Goal: Find specific page/section: Find specific page/section

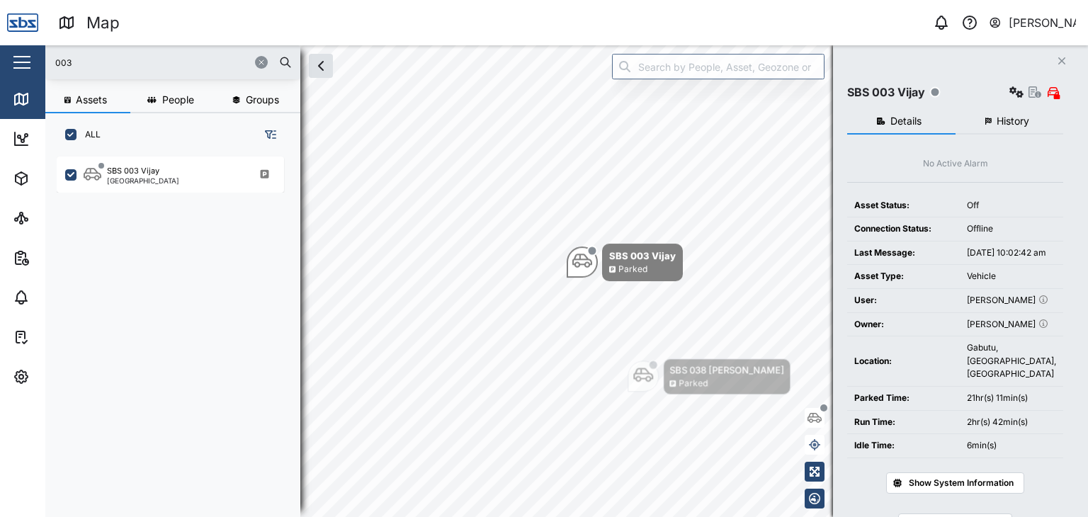
scroll to position [343, 221]
drag, startPoint x: 0, startPoint y: 0, endPoint x: 20, endPoint y: 55, distance: 58.0
click at [20, 55] on div "Map 0 [PERSON_NAME] Close Map Dashboard Assets ATS Camera Generator Personnel T…" at bounding box center [544, 258] width 1088 height 517
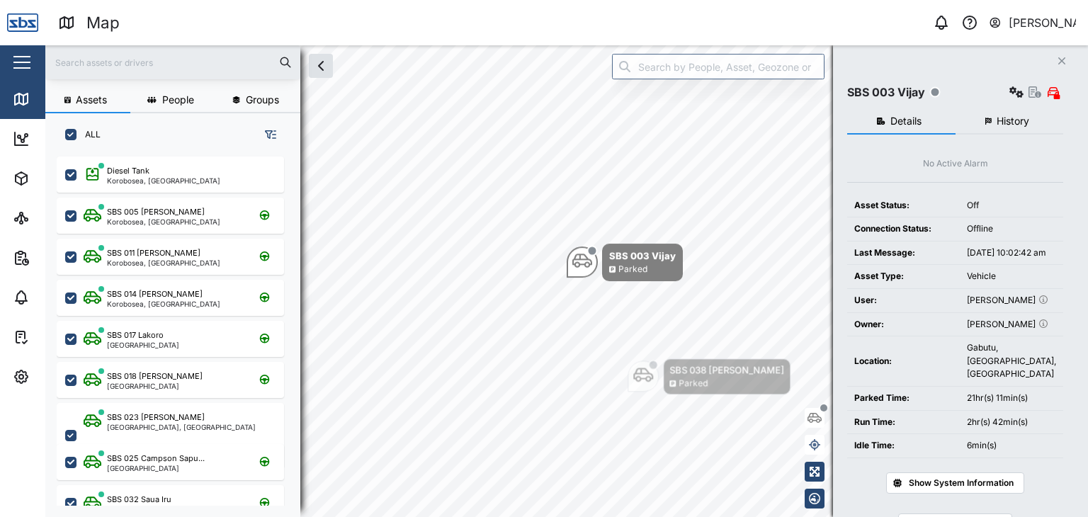
click at [100, 60] on input "text" at bounding box center [173, 62] width 238 height 21
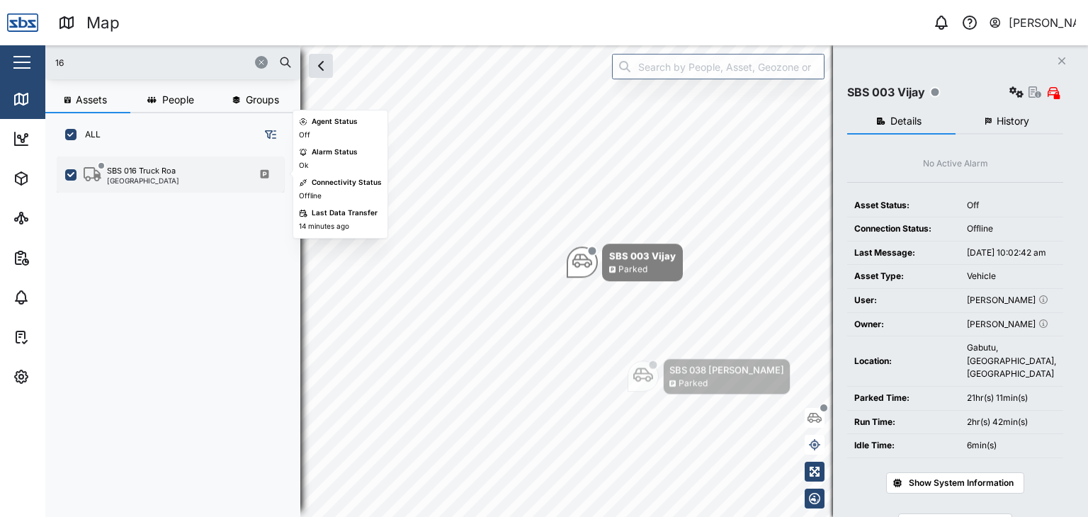
click at [135, 177] on div "[GEOGRAPHIC_DATA]" at bounding box center [143, 180] width 72 height 7
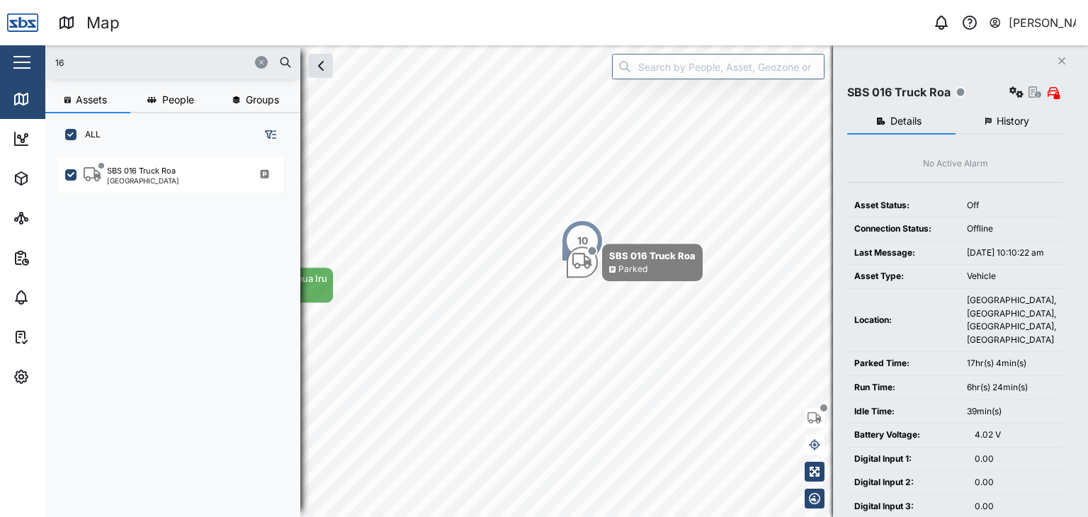
drag, startPoint x: 103, startPoint y: 67, endPoint x: 33, endPoint y: 62, distance: 70.3
click at [33, 62] on div "Map 0 [PERSON_NAME] Close Map Dashboard Assets ATS Camera Generator Personnel T…" at bounding box center [544, 258] width 1088 height 517
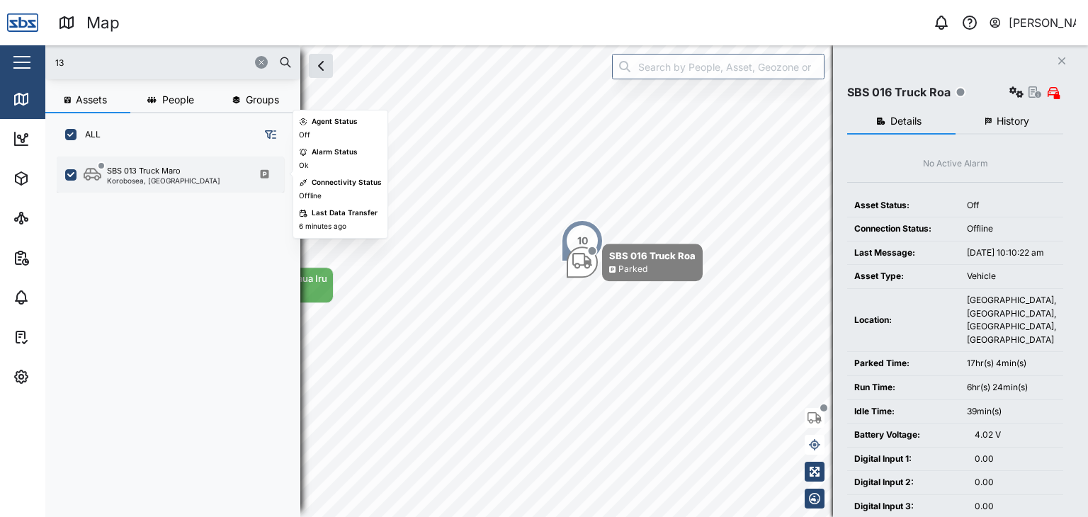
click at [129, 174] on div "SBS 013 Truck Maro" at bounding box center [144, 171] width 74 height 12
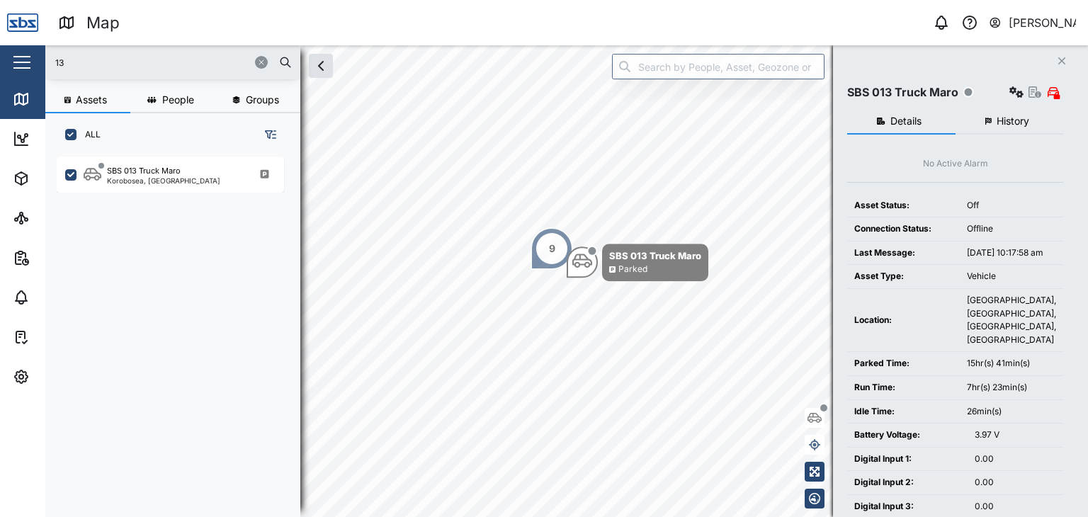
click at [69, 66] on input "13" at bounding box center [173, 62] width 238 height 21
drag, startPoint x: 62, startPoint y: 59, endPoint x: 45, endPoint y: 57, distance: 17.2
click at [45, 57] on div "13" at bounding box center [172, 62] width 255 height 34
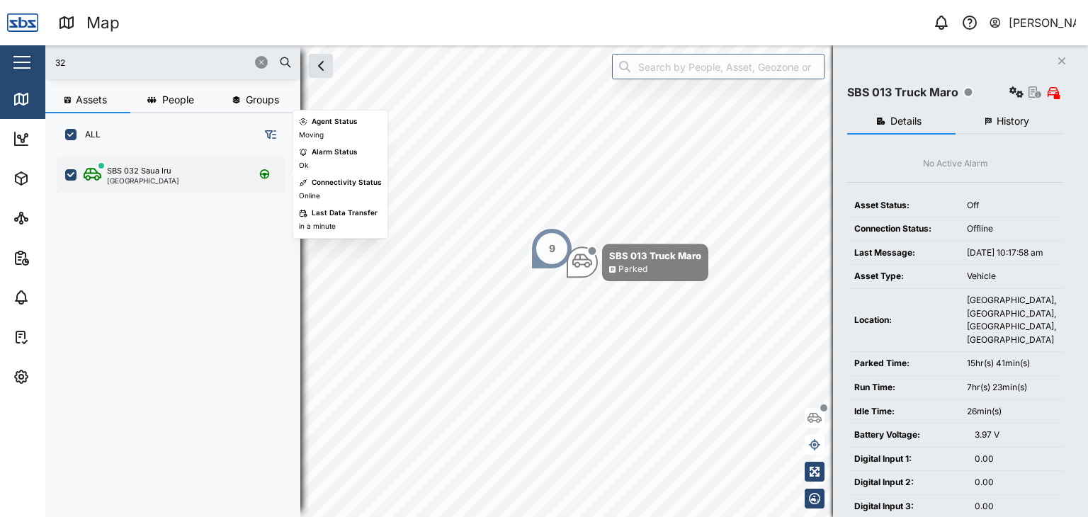
click at [131, 180] on div "[GEOGRAPHIC_DATA]" at bounding box center [143, 180] width 72 height 7
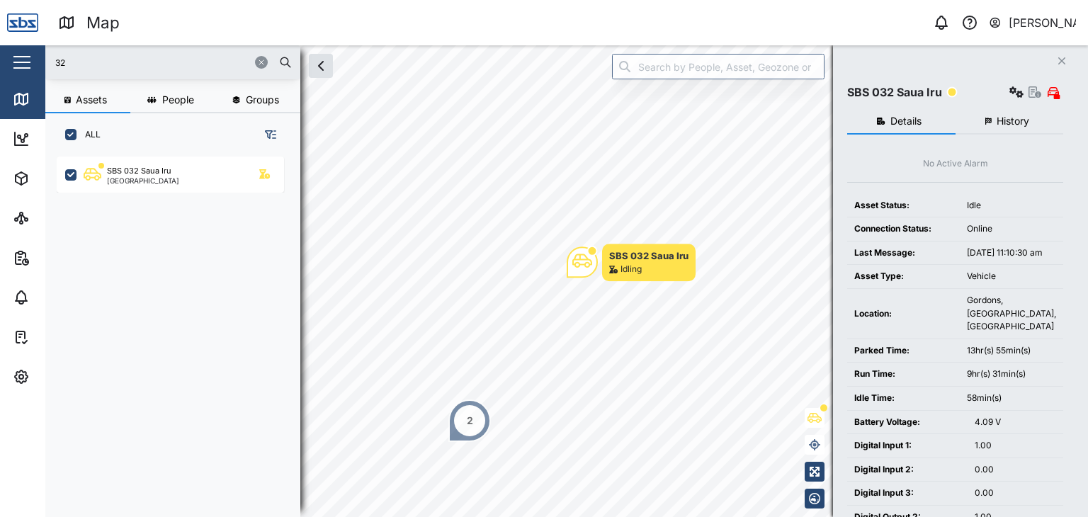
drag, startPoint x: 70, startPoint y: 58, endPoint x: 38, endPoint y: 53, distance: 32.2
click at [39, 58] on div "Map 0 [PERSON_NAME] Close Map Dashboard Assets ATS Camera Generator Personnel T…" at bounding box center [544, 258] width 1088 height 517
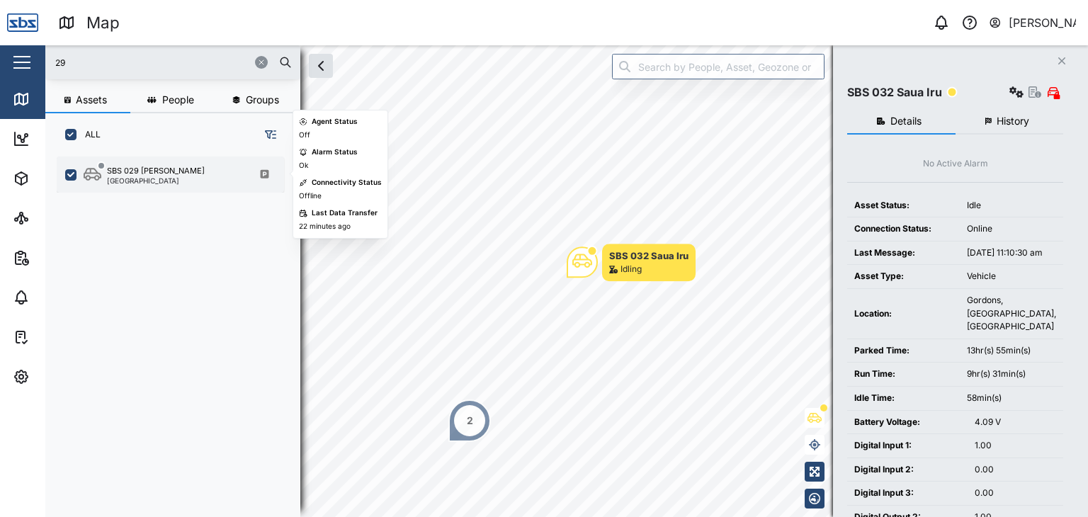
click at [144, 178] on div "[GEOGRAPHIC_DATA]" at bounding box center [156, 180] width 98 height 7
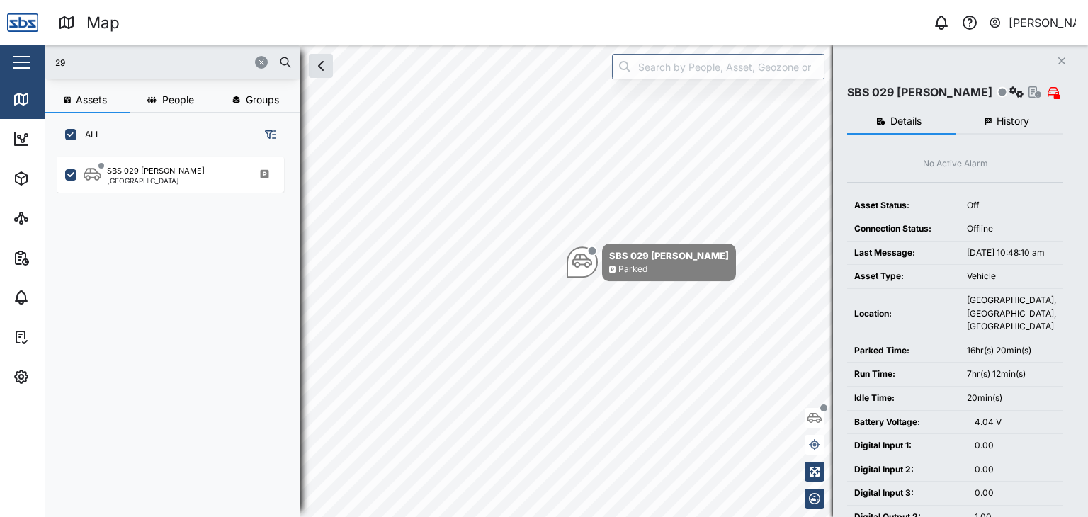
drag, startPoint x: 85, startPoint y: 60, endPoint x: 48, endPoint y: 60, distance: 36.8
click at [48, 60] on div "29" at bounding box center [172, 62] width 255 height 34
type input "3"
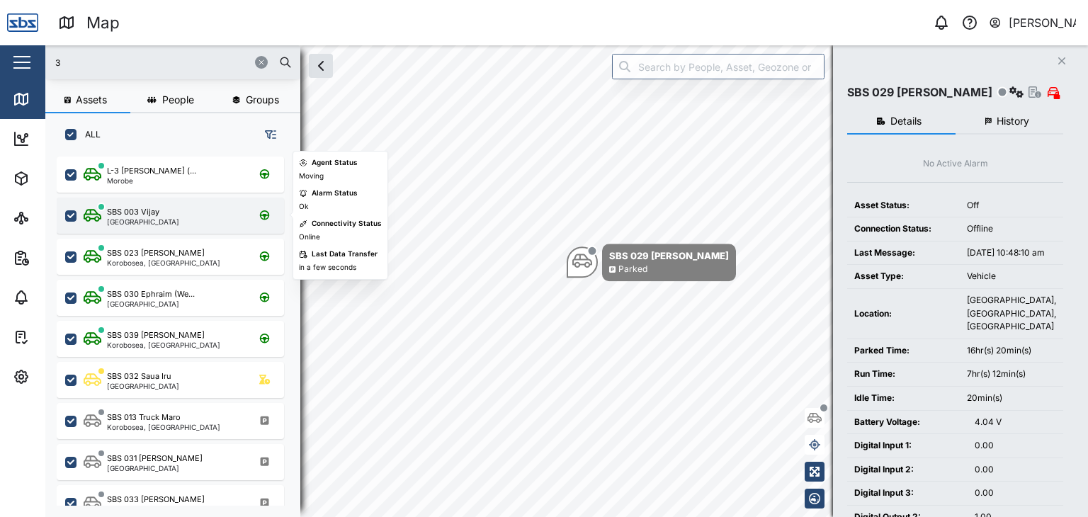
click at [168, 221] on div "SBS 003 Vijay [GEOGRAPHIC_DATA]" at bounding box center [180, 215] width 192 height 19
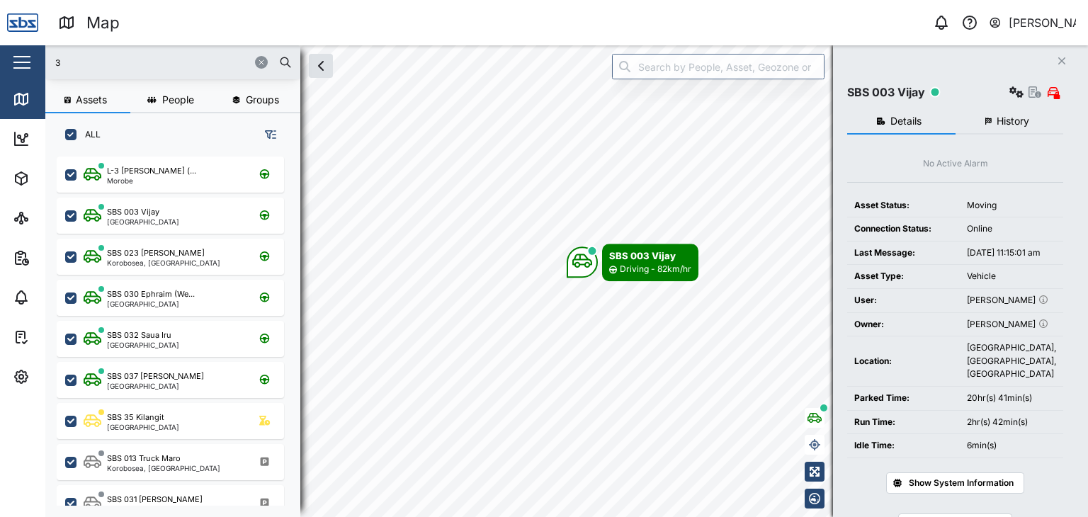
drag, startPoint x: 66, startPoint y: 59, endPoint x: 37, endPoint y: 59, distance: 29.0
click at [37, 59] on div "Map 0 [PERSON_NAME] Close Map Dashboard Assets ATS Camera Generator Personnel T…" at bounding box center [544, 258] width 1088 height 517
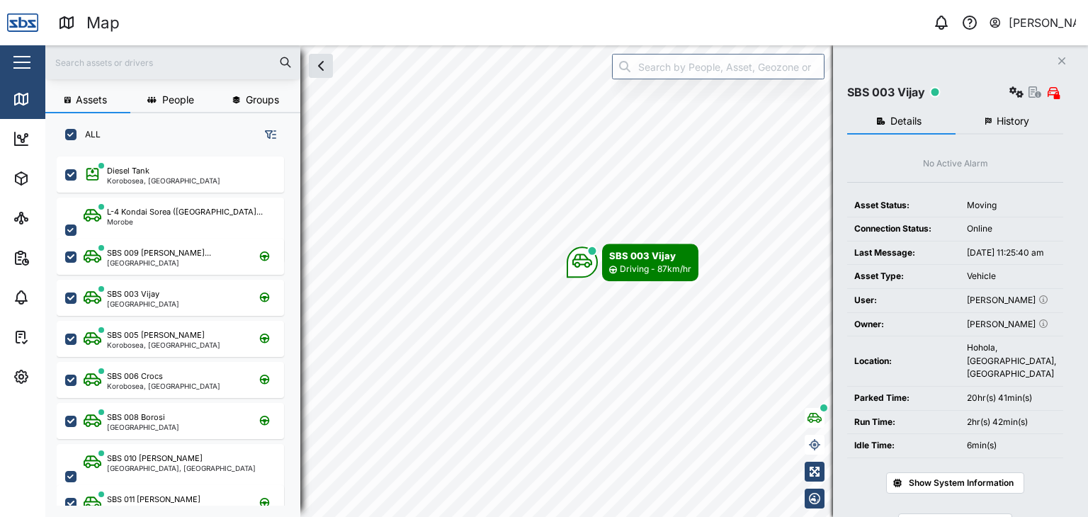
click at [76, 55] on input "text" at bounding box center [173, 62] width 238 height 21
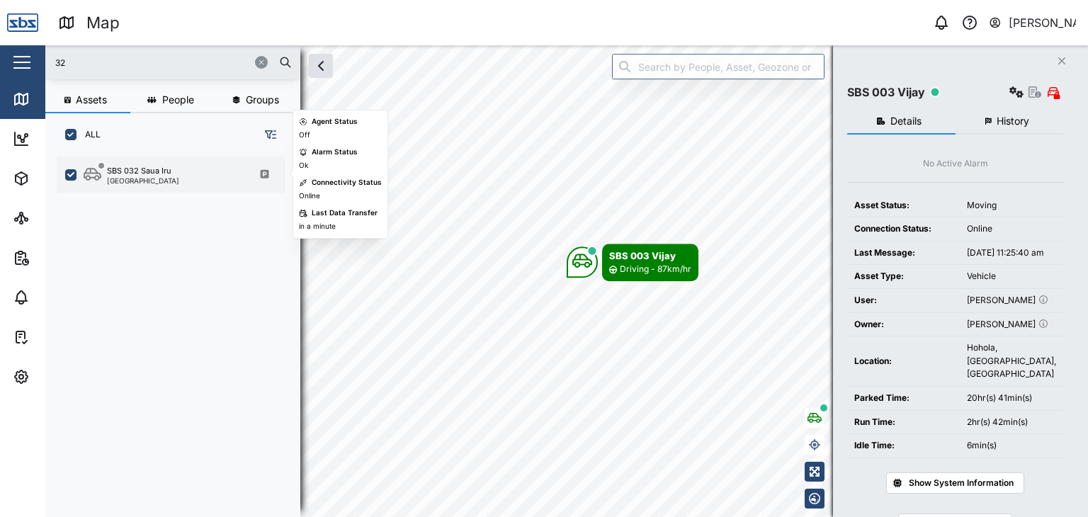
click at [138, 177] on div "[GEOGRAPHIC_DATA]" at bounding box center [143, 180] width 72 height 7
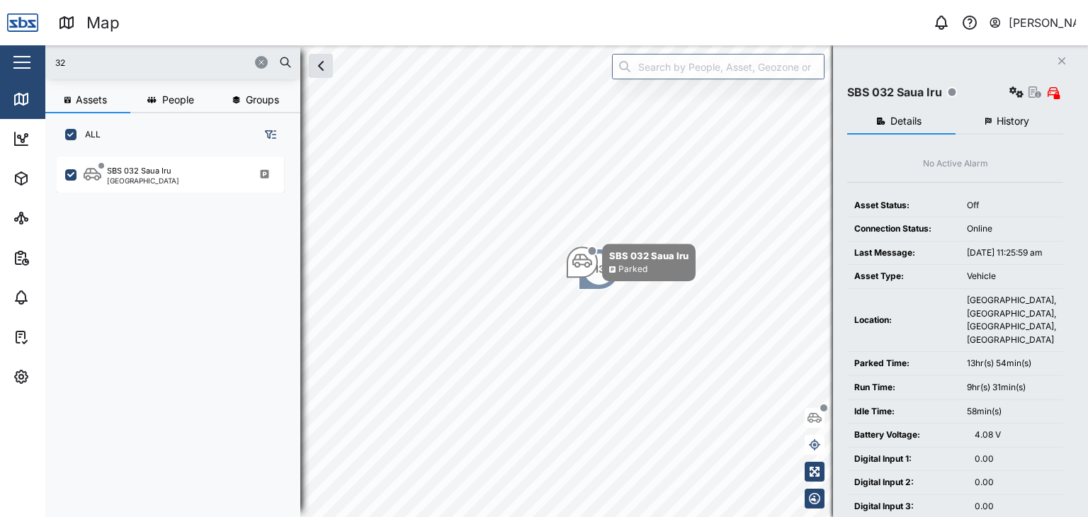
drag, startPoint x: 74, startPoint y: 64, endPoint x: 29, endPoint y: 64, distance: 44.6
click at [29, 64] on div "Map 0 [PERSON_NAME] Close Map Dashboard Assets ATS Camera Generator Personnel T…" at bounding box center [544, 258] width 1088 height 517
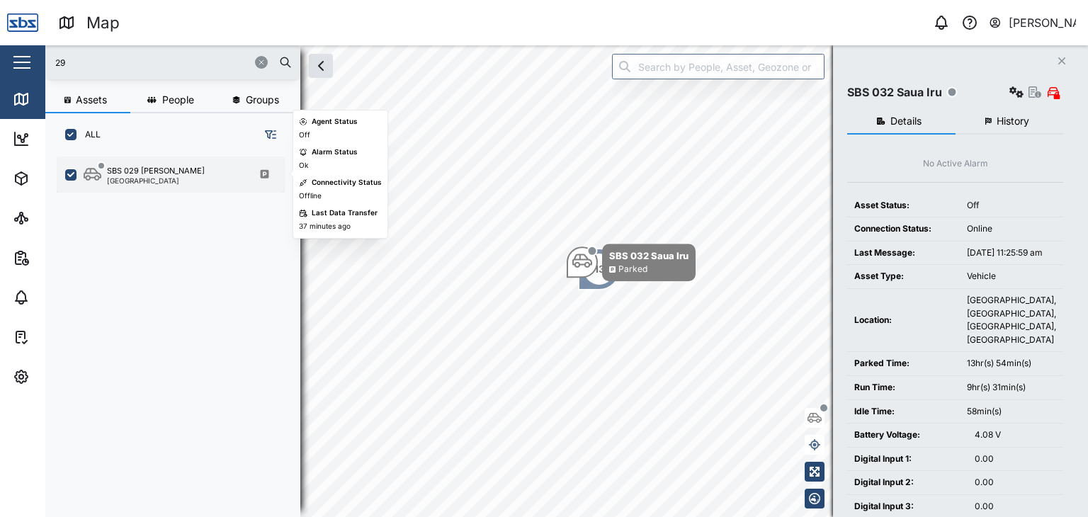
click at [153, 185] on div "SBS 029 [PERSON_NAME] I [GEOGRAPHIC_DATA]" at bounding box center [170, 174] width 227 height 36
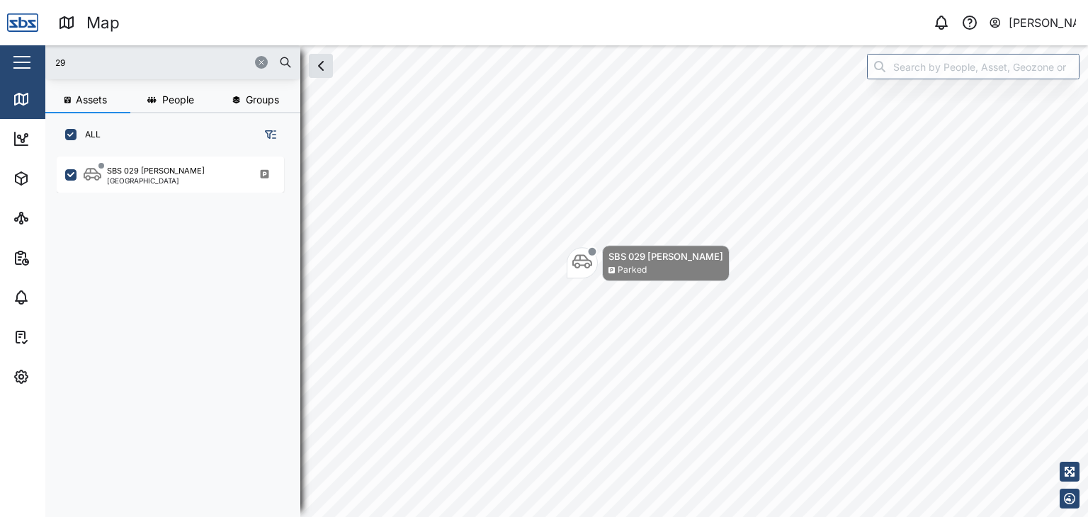
click at [90, 64] on input "29" at bounding box center [173, 62] width 238 height 21
drag, startPoint x: 90, startPoint y: 64, endPoint x: 25, endPoint y: 62, distance: 64.5
click at [25, 62] on div "Map 0 [PERSON_NAME] Close Map Dashboard Assets ATS Camera Generator Personnel T…" at bounding box center [544, 258] width 1088 height 517
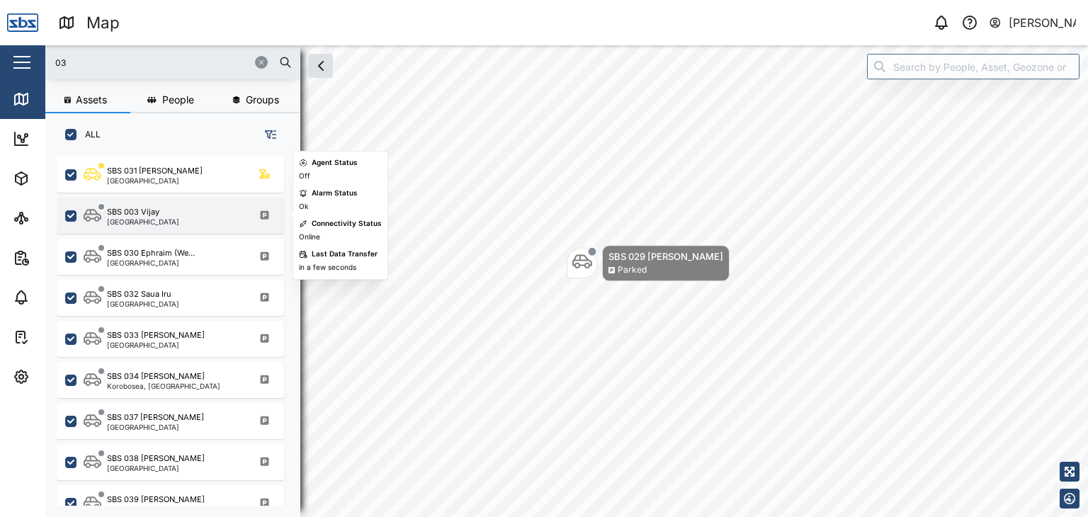
click at [149, 213] on div "SBS 003 Vijay" at bounding box center [133, 212] width 52 height 12
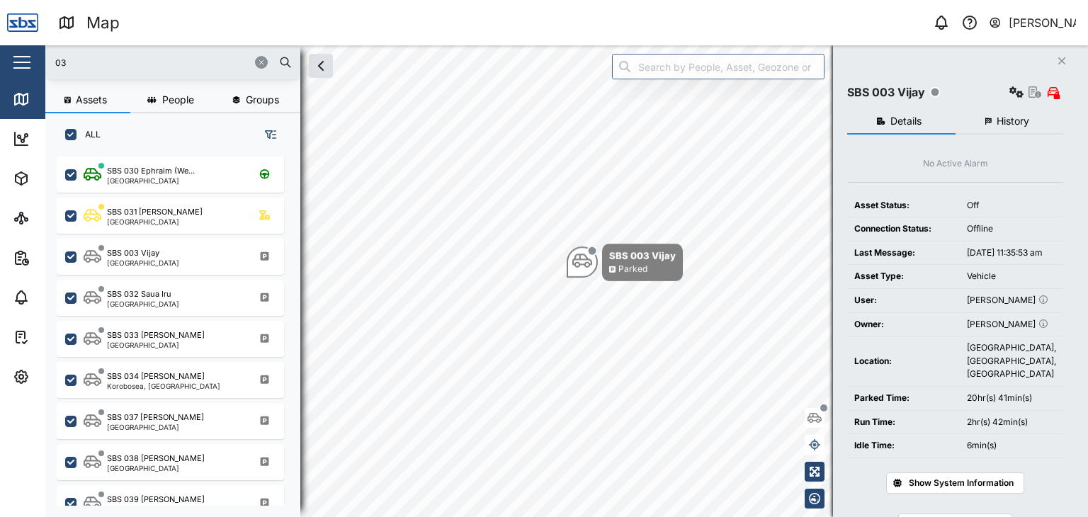
drag, startPoint x: 105, startPoint y: 66, endPoint x: 37, endPoint y: 42, distance: 72.1
click at [37, 42] on div "Map 0 [PERSON_NAME] Close Map Dashboard Assets ATS Camera Generator Personnel T…" at bounding box center [544, 258] width 1088 height 517
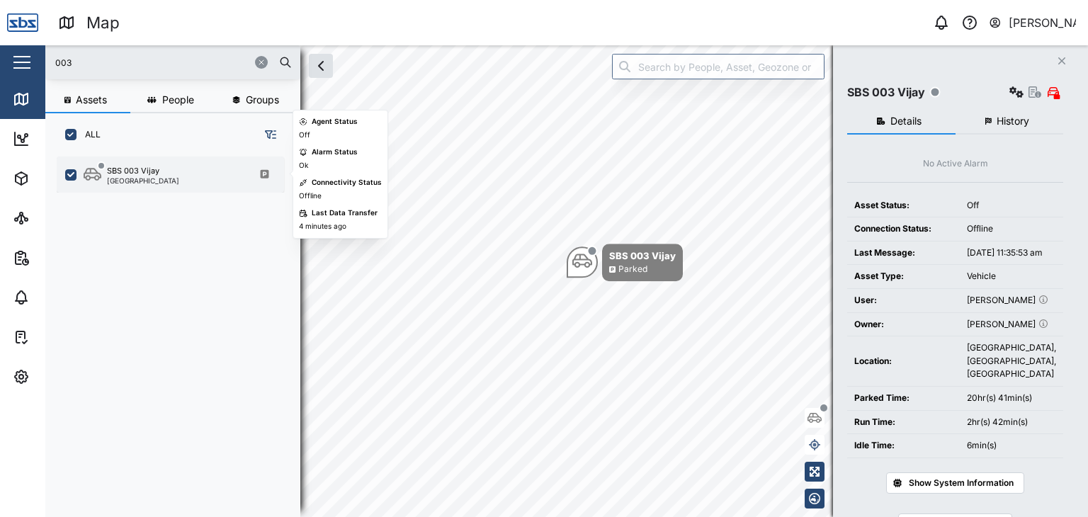
click at [164, 174] on div "SBS 003 Vijay [GEOGRAPHIC_DATA]" at bounding box center [180, 174] width 192 height 19
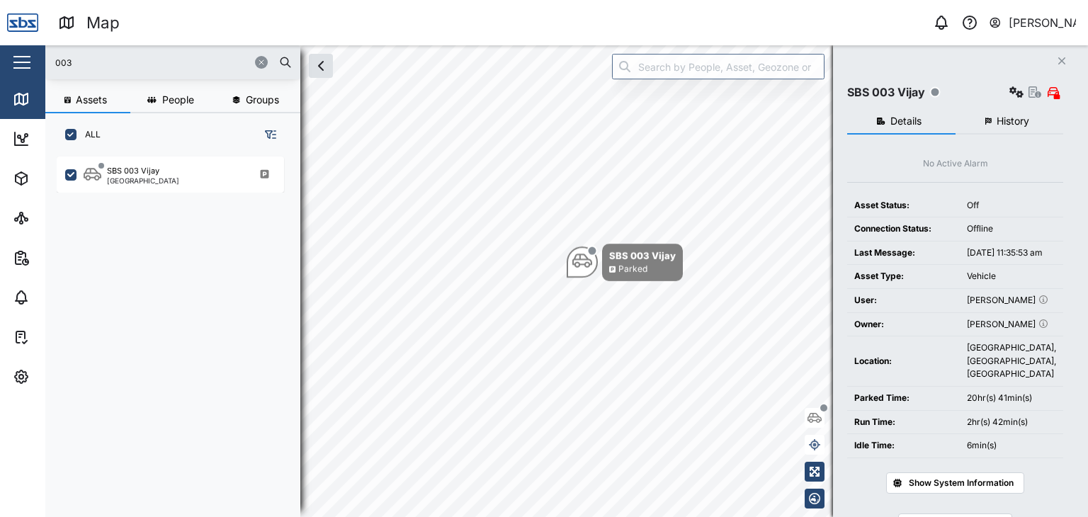
drag, startPoint x: 99, startPoint y: 69, endPoint x: 13, endPoint y: 63, distance: 85.9
click at [13, 63] on div "Map 0 [PERSON_NAME] Close Map Dashboard Assets ATS Camera Generator Personnel T…" at bounding box center [544, 258] width 1088 height 517
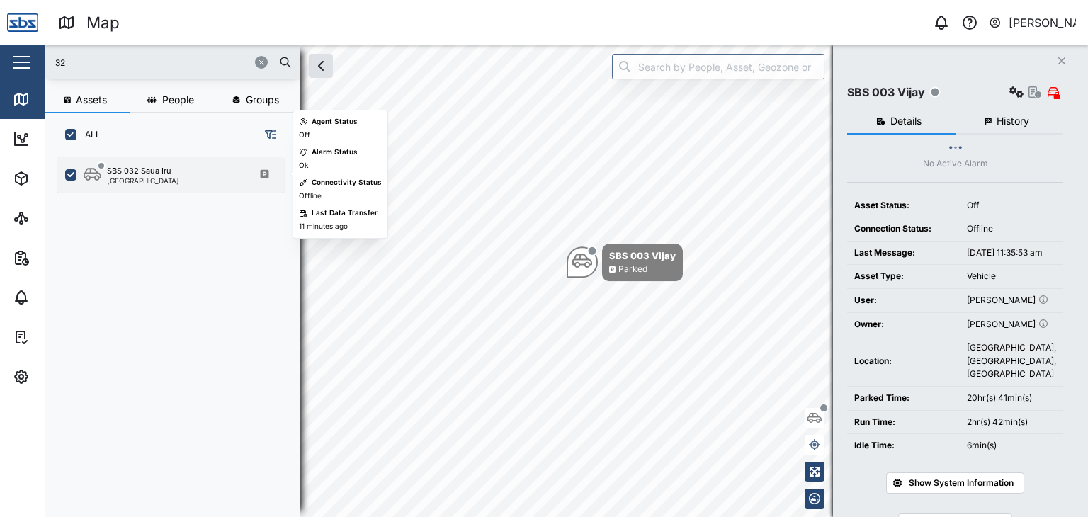
click at [167, 179] on div "[GEOGRAPHIC_DATA]" at bounding box center [143, 180] width 72 height 7
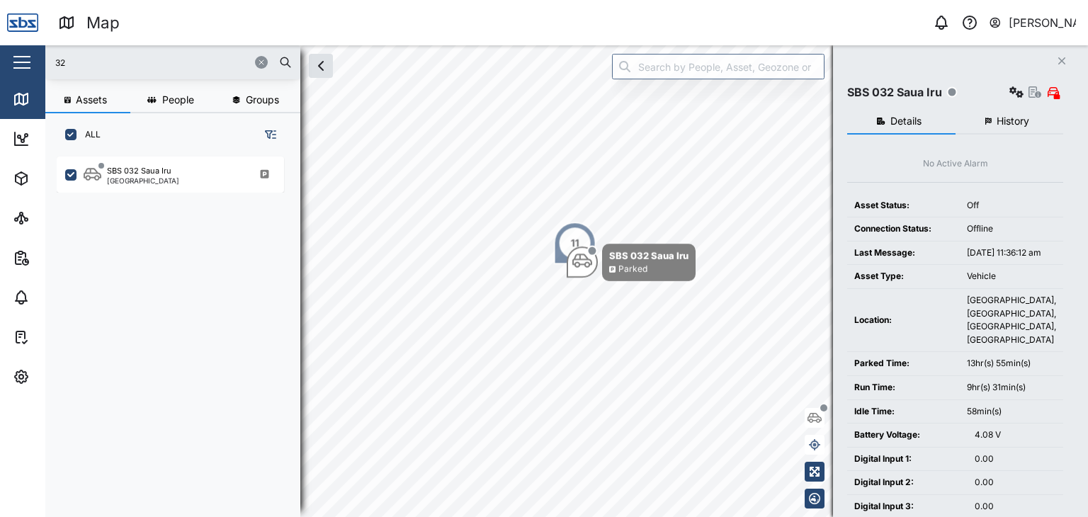
drag, startPoint x: 71, startPoint y: 65, endPoint x: 20, endPoint y: 63, distance: 51.0
click at [20, 63] on div "Map 0 [PERSON_NAME] Close Map Dashboard Assets ATS Camera Generator Personnel T…" at bounding box center [544, 258] width 1088 height 517
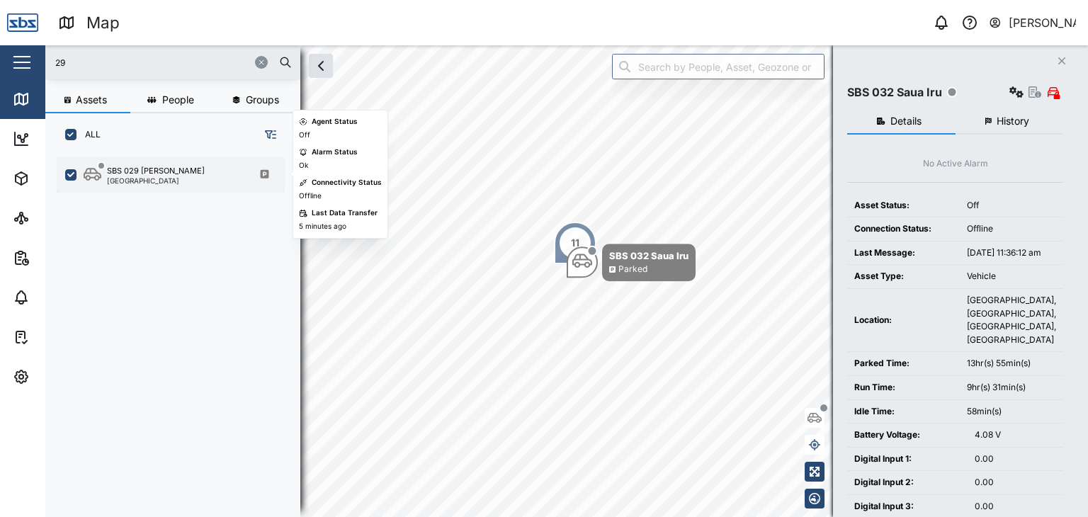
click at [129, 178] on div "[GEOGRAPHIC_DATA]" at bounding box center [156, 180] width 98 height 7
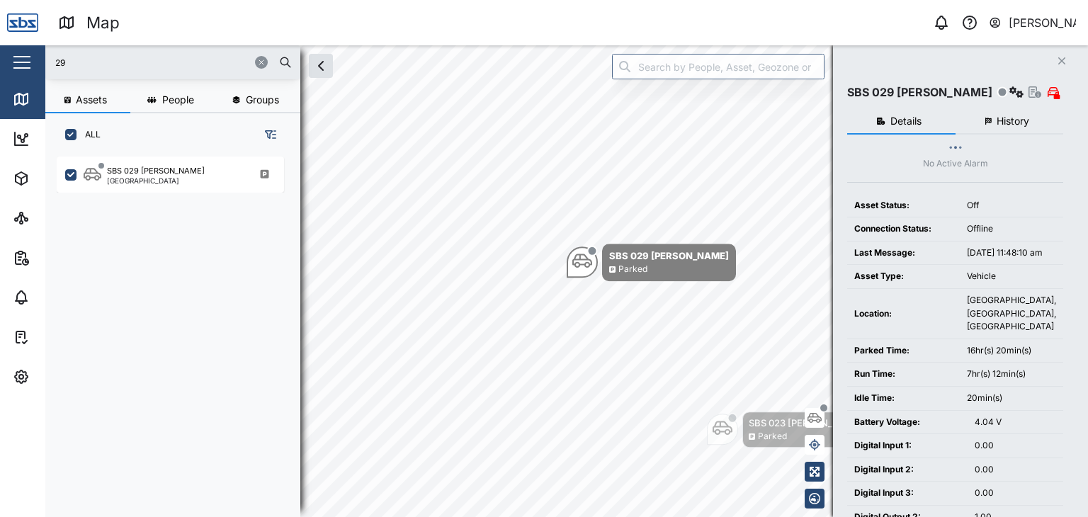
drag, startPoint x: 96, startPoint y: 64, endPoint x: 45, endPoint y: 67, distance: 50.3
click at [45, 67] on div "29" at bounding box center [172, 62] width 255 height 34
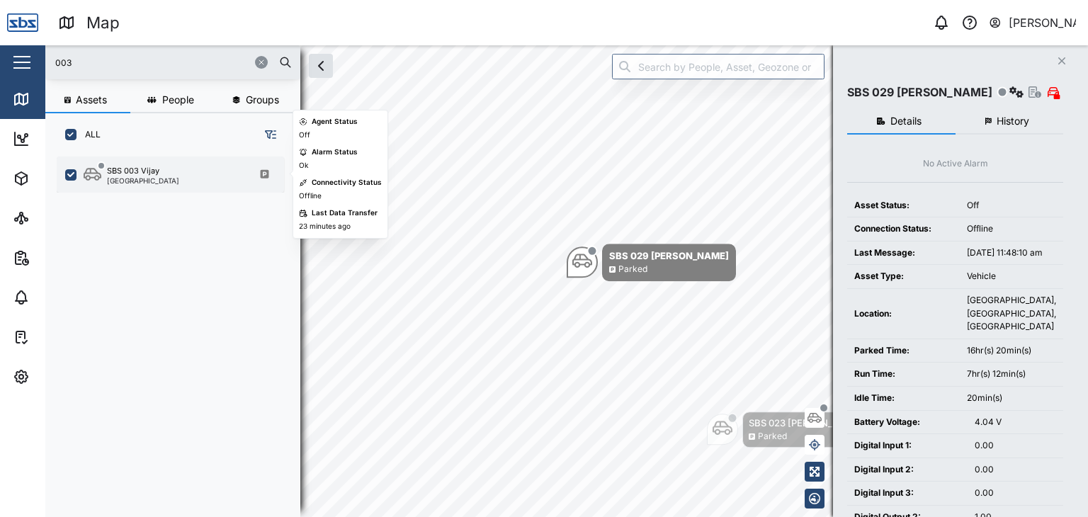
click at [152, 176] on div "SBS 003 Vijay" at bounding box center [133, 171] width 52 height 12
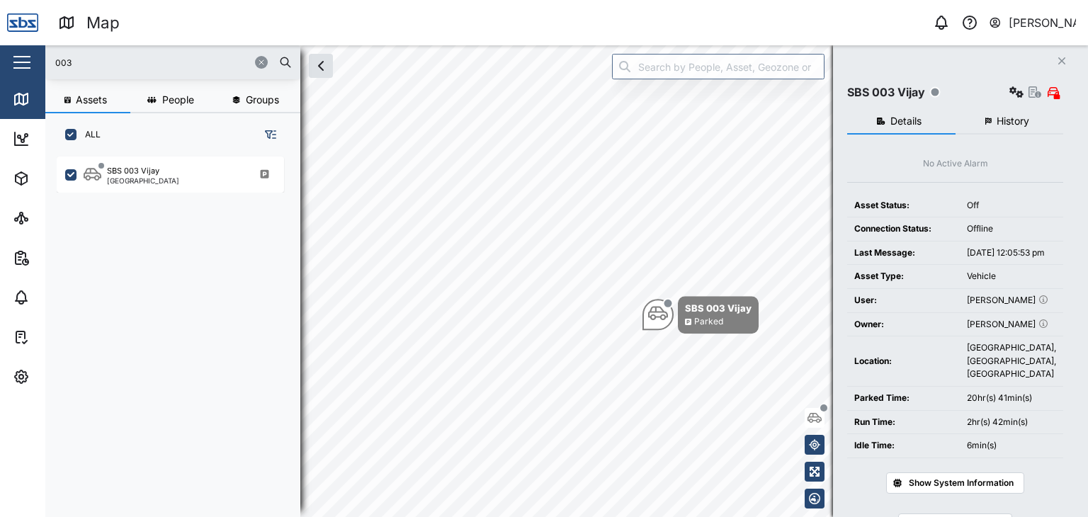
drag, startPoint x: 94, startPoint y: 67, endPoint x: 21, endPoint y: 59, distance: 74.0
click at [21, 59] on div "Map 0 [PERSON_NAME] Close Map Dashboard Assets ATS Camera Generator Personnel T…" at bounding box center [544, 258] width 1088 height 517
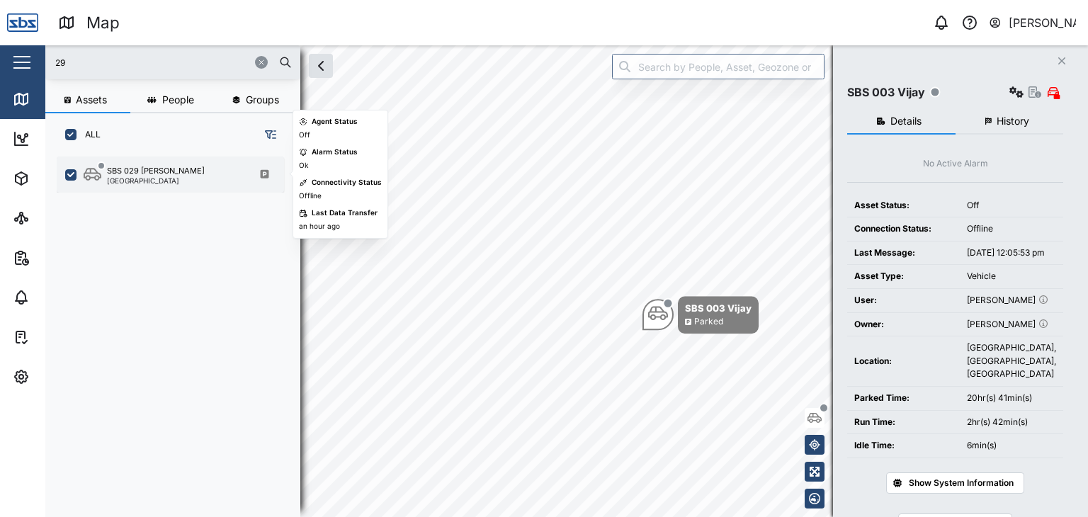
click at [147, 171] on div "SBS 029 [PERSON_NAME]" at bounding box center [156, 171] width 98 height 12
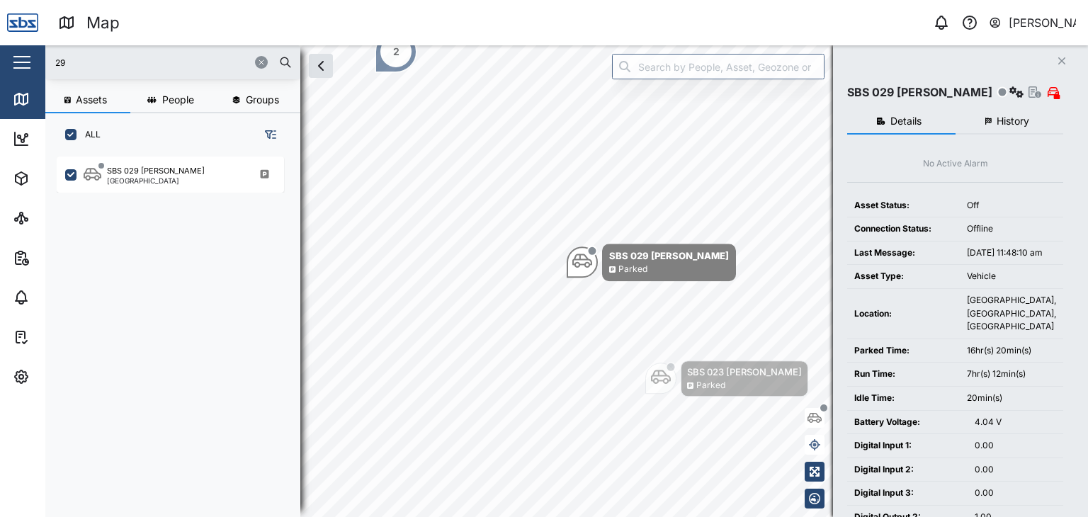
drag, startPoint x: 74, startPoint y: 63, endPoint x: 36, endPoint y: 59, distance: 37.7
click at [36, 59] on div "Map 0 [PERSON_NAME] Close Map Dashboard Assets ATS Camera Generator Personnel T…" at bounding box center [544, 258] width 1088 height 517
type input "2"
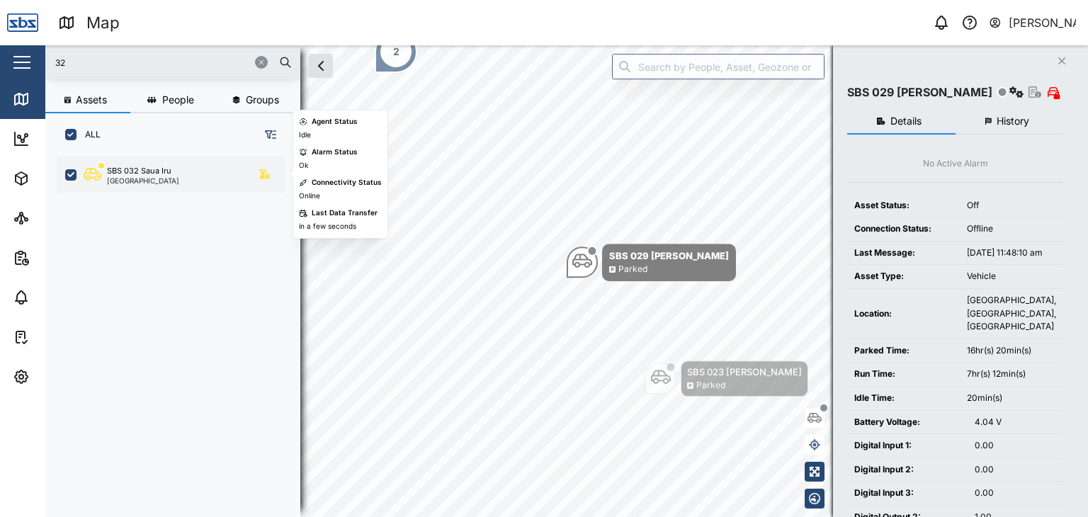
type input "32"
click at [156, 182] on div "[GEOGRAPHIC_DATA]" at bounding box center [143, 180] width 72 height 7
